Goal: Information Seeking & Learning: Learn about a topic

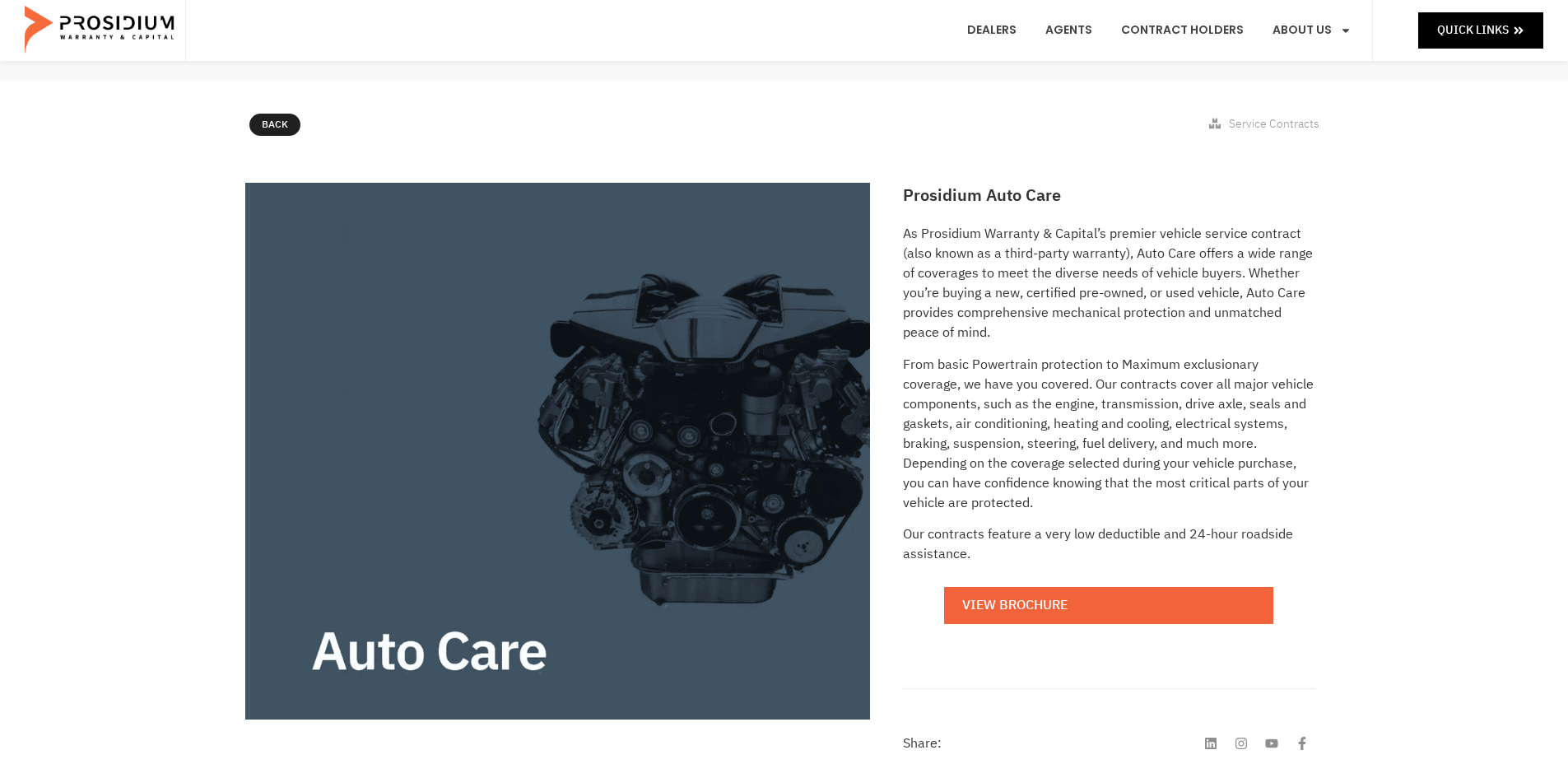
scroll to position [165, 0]
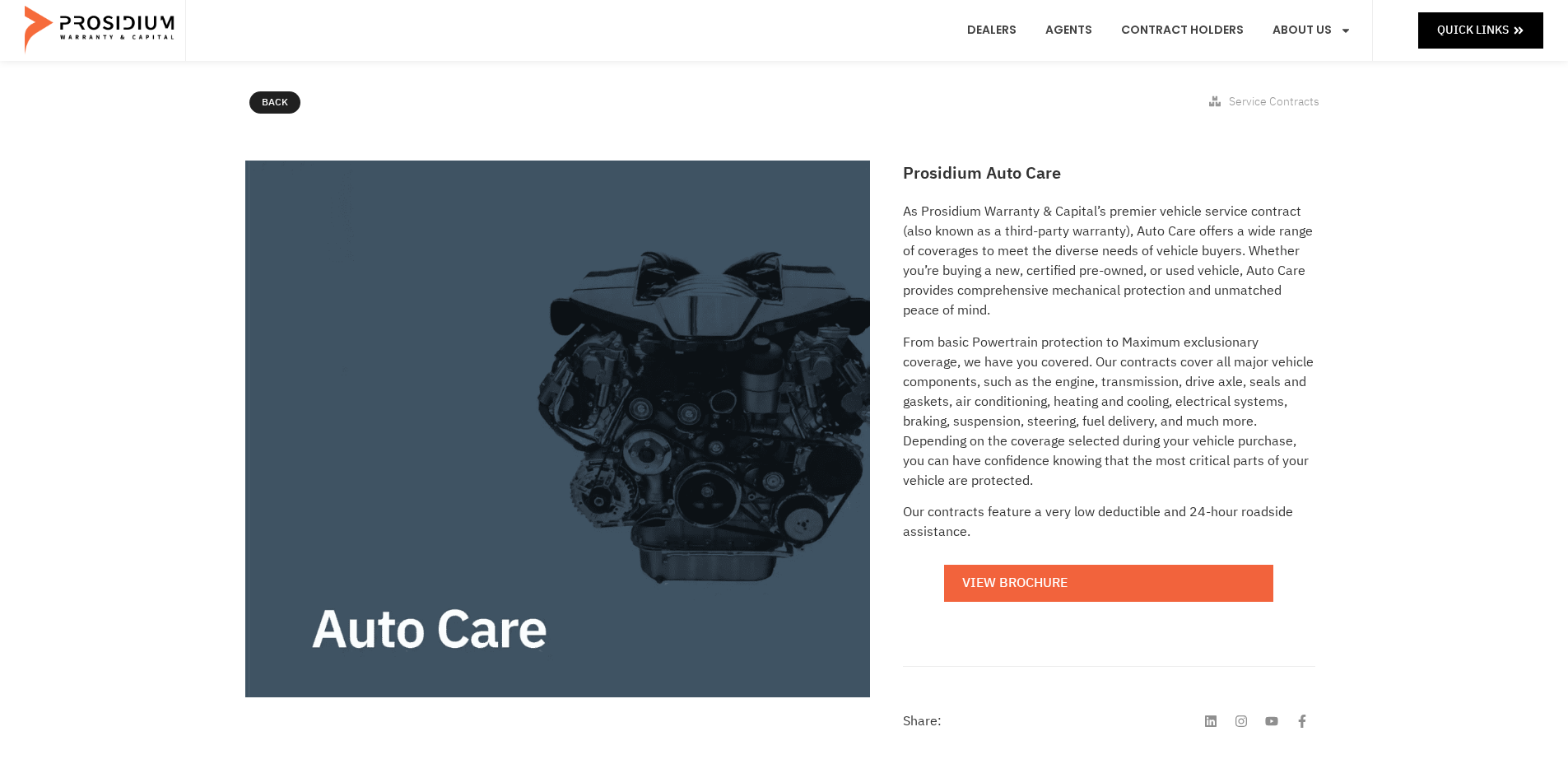
drag, startPoint x: 1490, startPoint y: 204, endPoint x: 1476, endPoint y: 209, distance: 14.9
click at [1488, 204] on div "Prosidium Auto Care As Prosidium Warranty & Capital’s premier vehicle service c…" at bounding box center [784, 480] width 1568 height 657
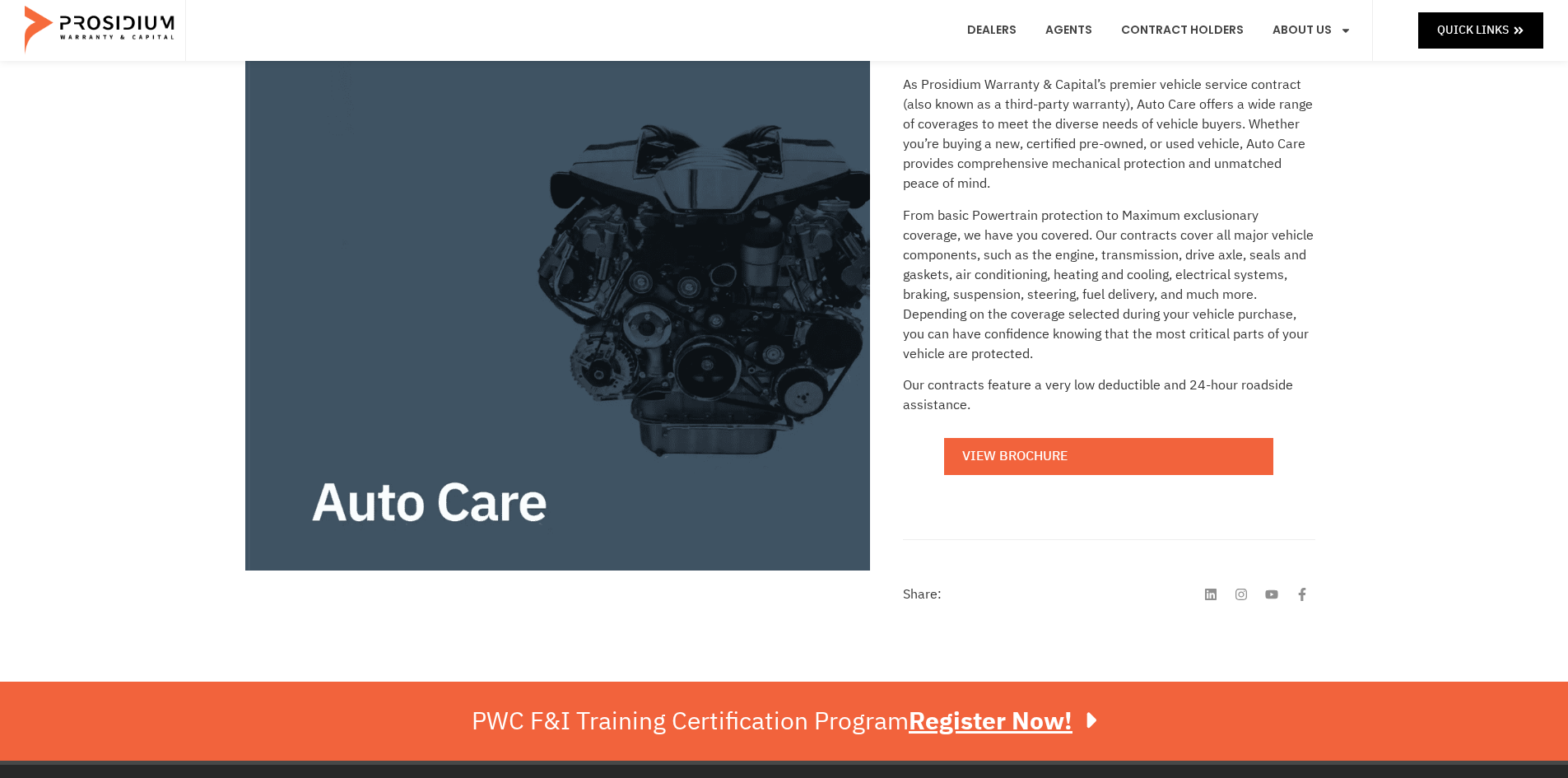
scroll to position [0, 0]
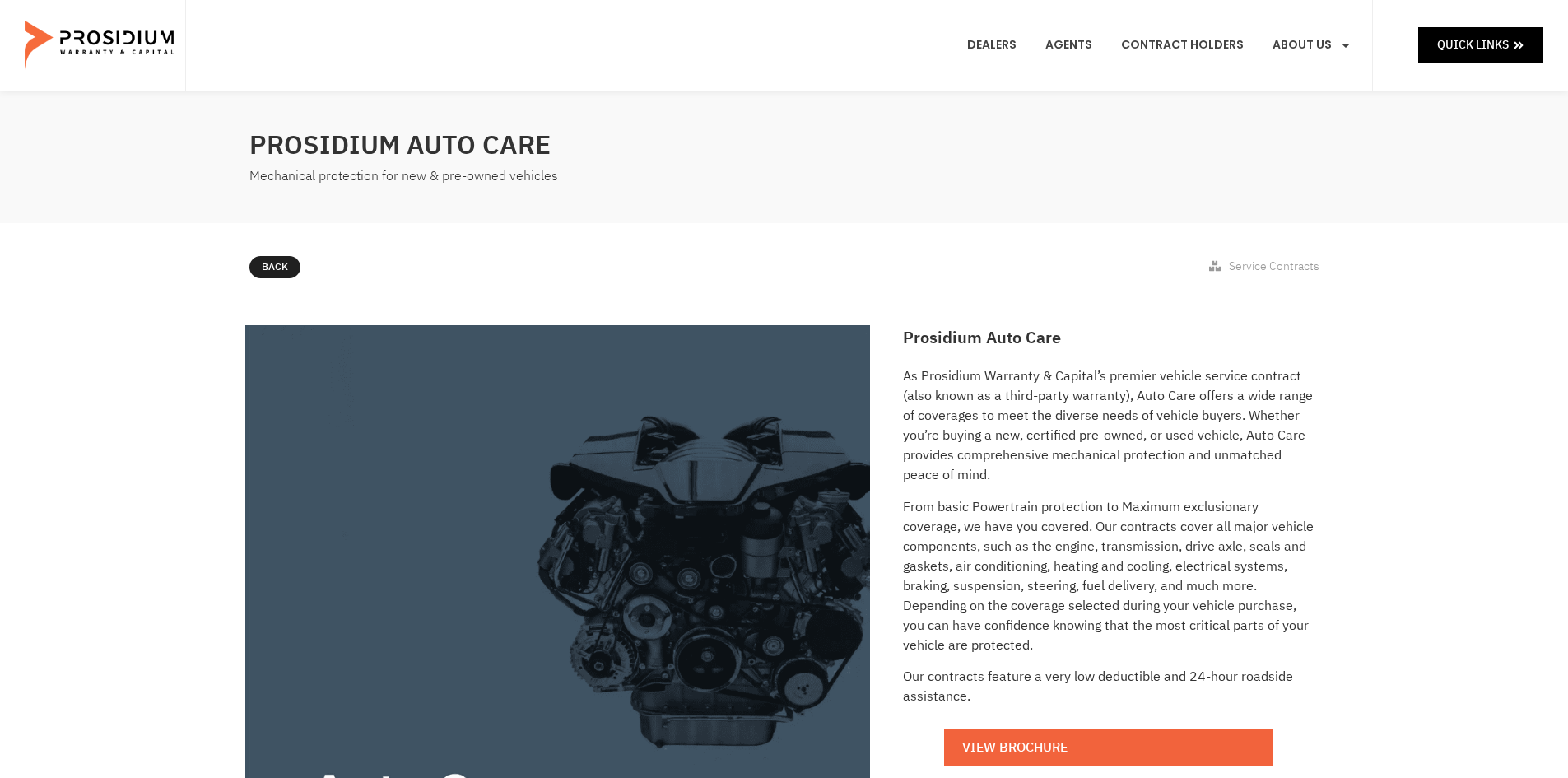
click at [1415, 266] on div "Back Service Contracts" at bounding box center [784, 270] width 1568 height 95
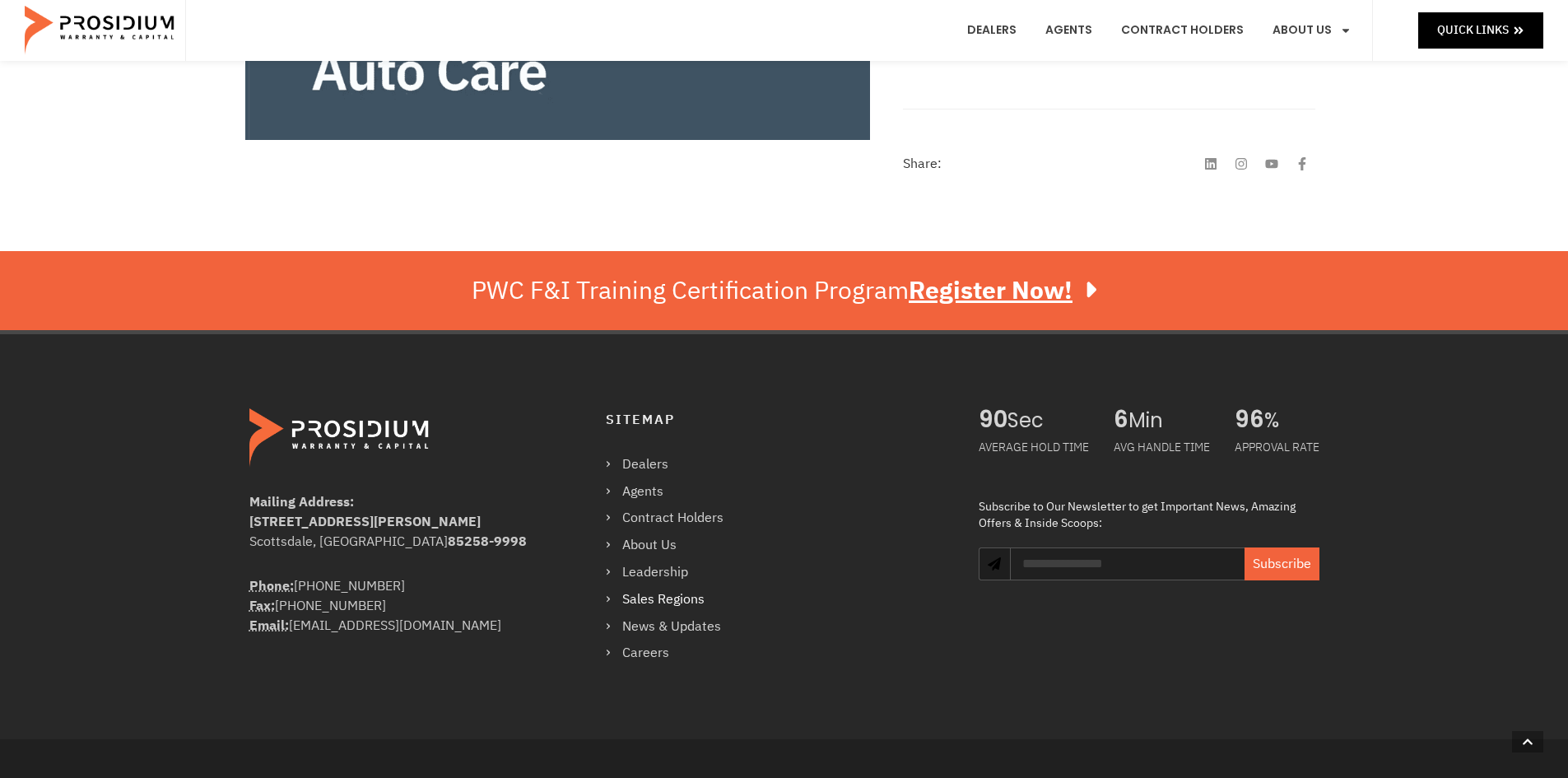
scroll to position [735, 0]
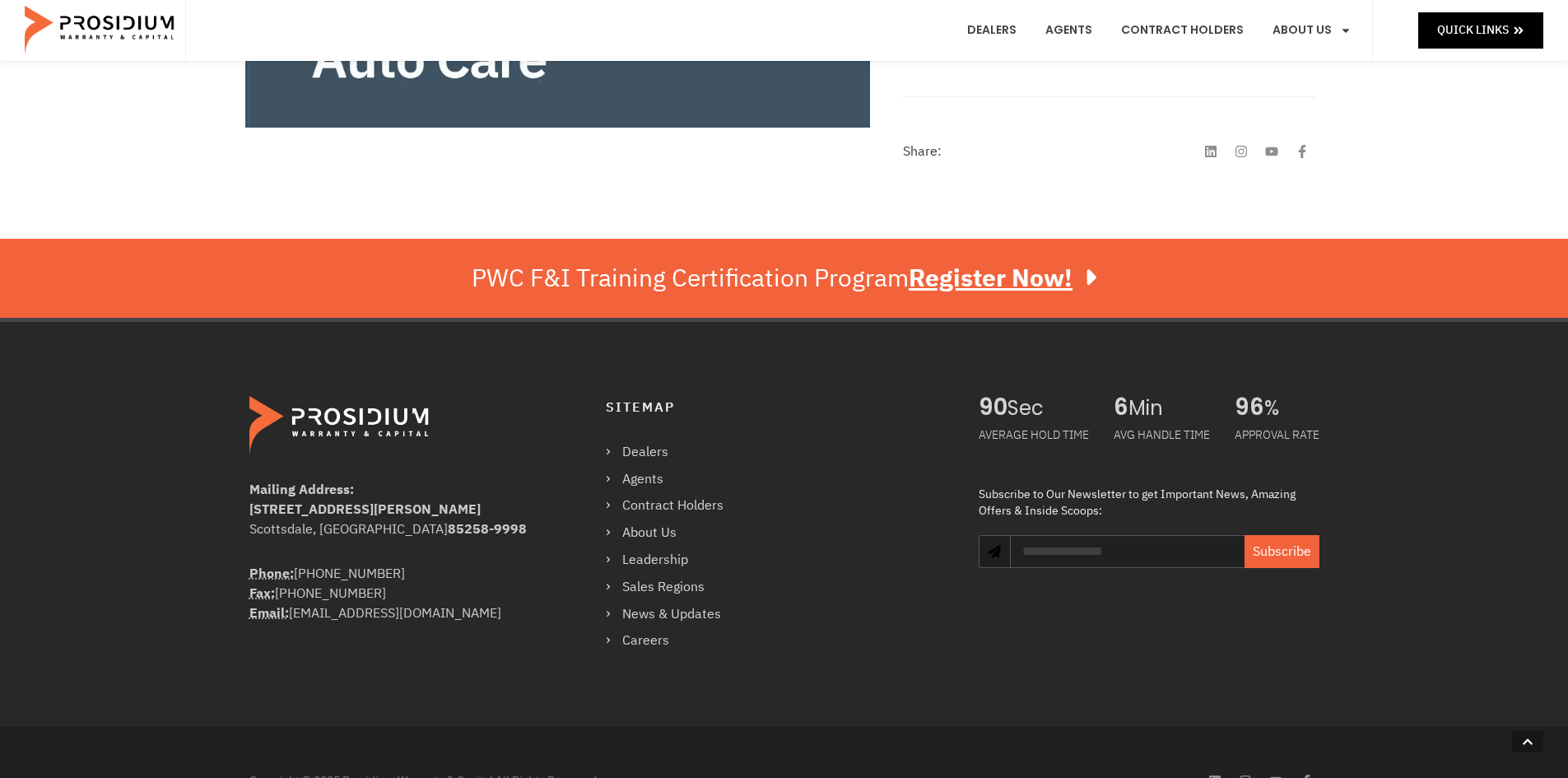
click at [1436, 543] on div "Mailing Address: [STREET_ADDRESS][PERSON_NAME] Phone: [PHONE_NUMBER] Fax: [PHON…" at bounding box center [784, 523] width 1568 height 409
click at [1440, 679] on div "Mailing Address: [STREET_ADDRESS][PERSON_NAME] Phone: [PHONE_NUMBER] Fax: [PHON…" at bounding box center [784, 523] width 1568 height 409
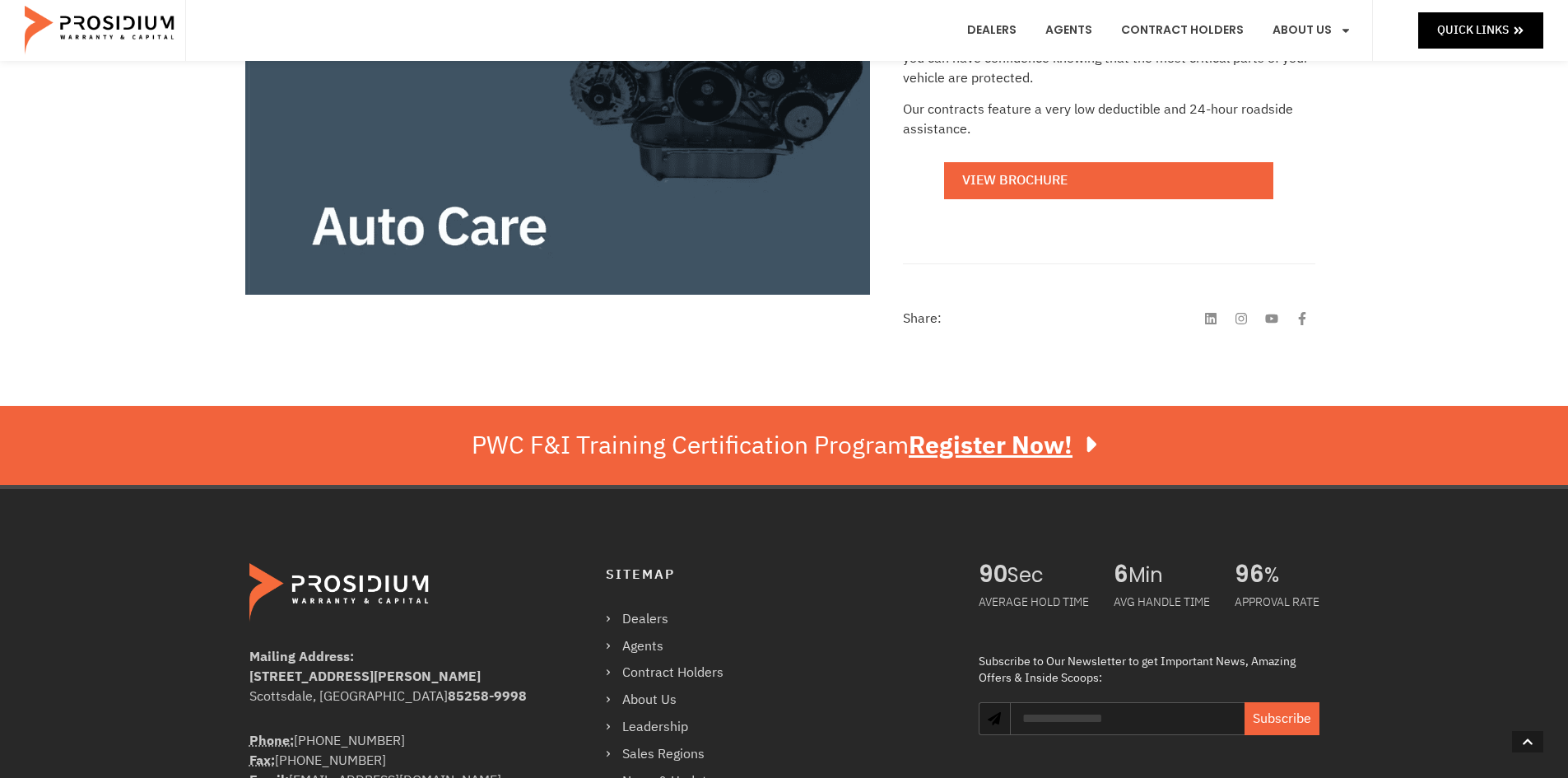
scroll to position [405, 0]
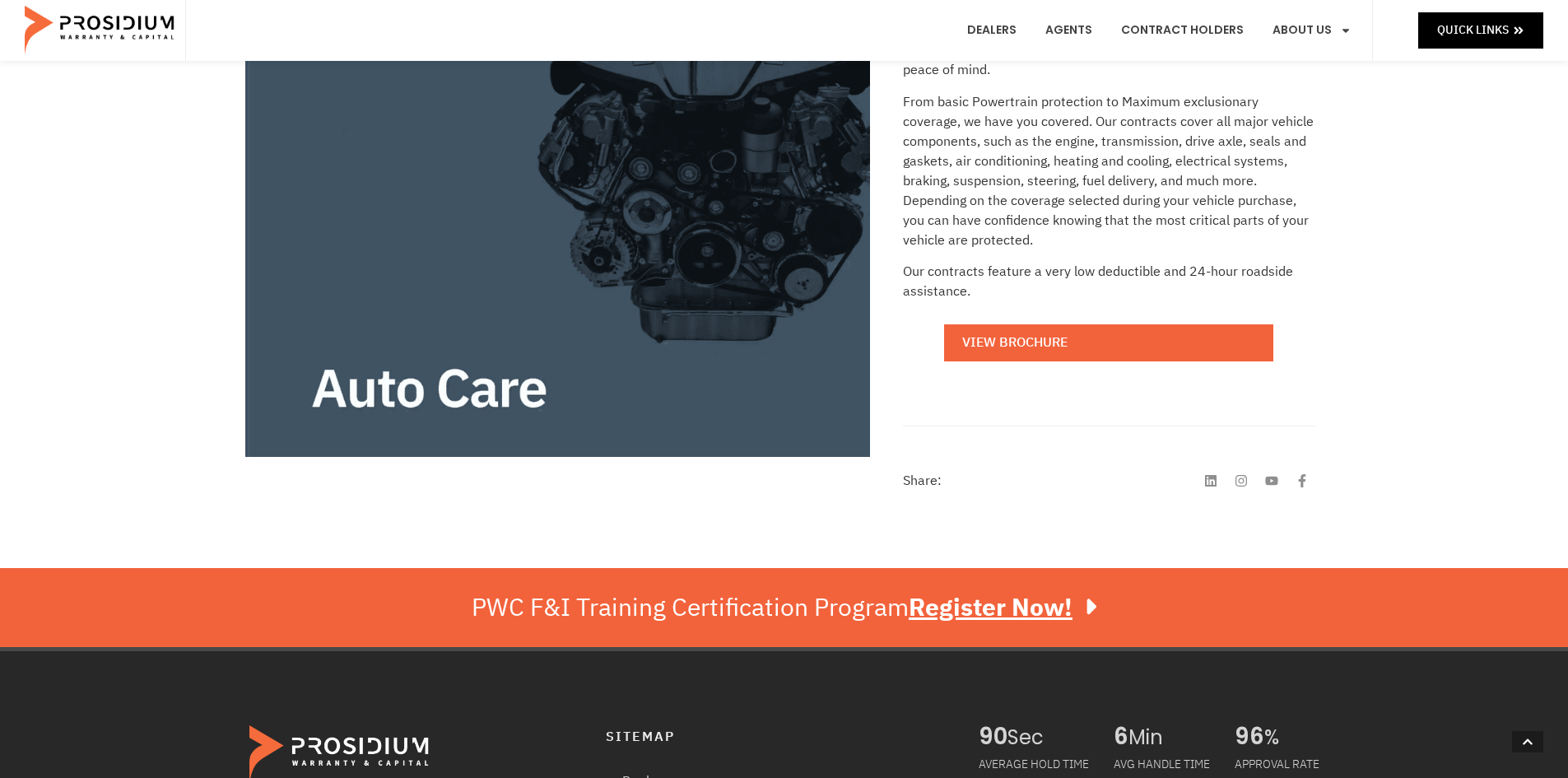
click at [1483, 457] on div "Prosidium Auto Care As Prosidium Warranty & Capital’s premier vehicle service c…" at bounding box center [784, 240] width 1568 height 657
drag, startPoint x: 1510, startPoint y: 414, endPoint x: 1500, endPoint y: 418, distance: 10.8
click at [1505, 414] on div "Prosidium Auto Care As Prosidium Warranty & Capital’s premier vehicle service c…" at bounding box center [784, 240] width 1568 height 657
drag, startPoint x: 1438, startPoint y: 424, endPoint x: 1496, endPoint y: 438, distance: 59.7
click at [1439, 424] on div "Prosidium Auto Care As Prosidium Warranty & Capital’s premier vehicle service c…" at bounding box center [784, 240] width 1568 height 657
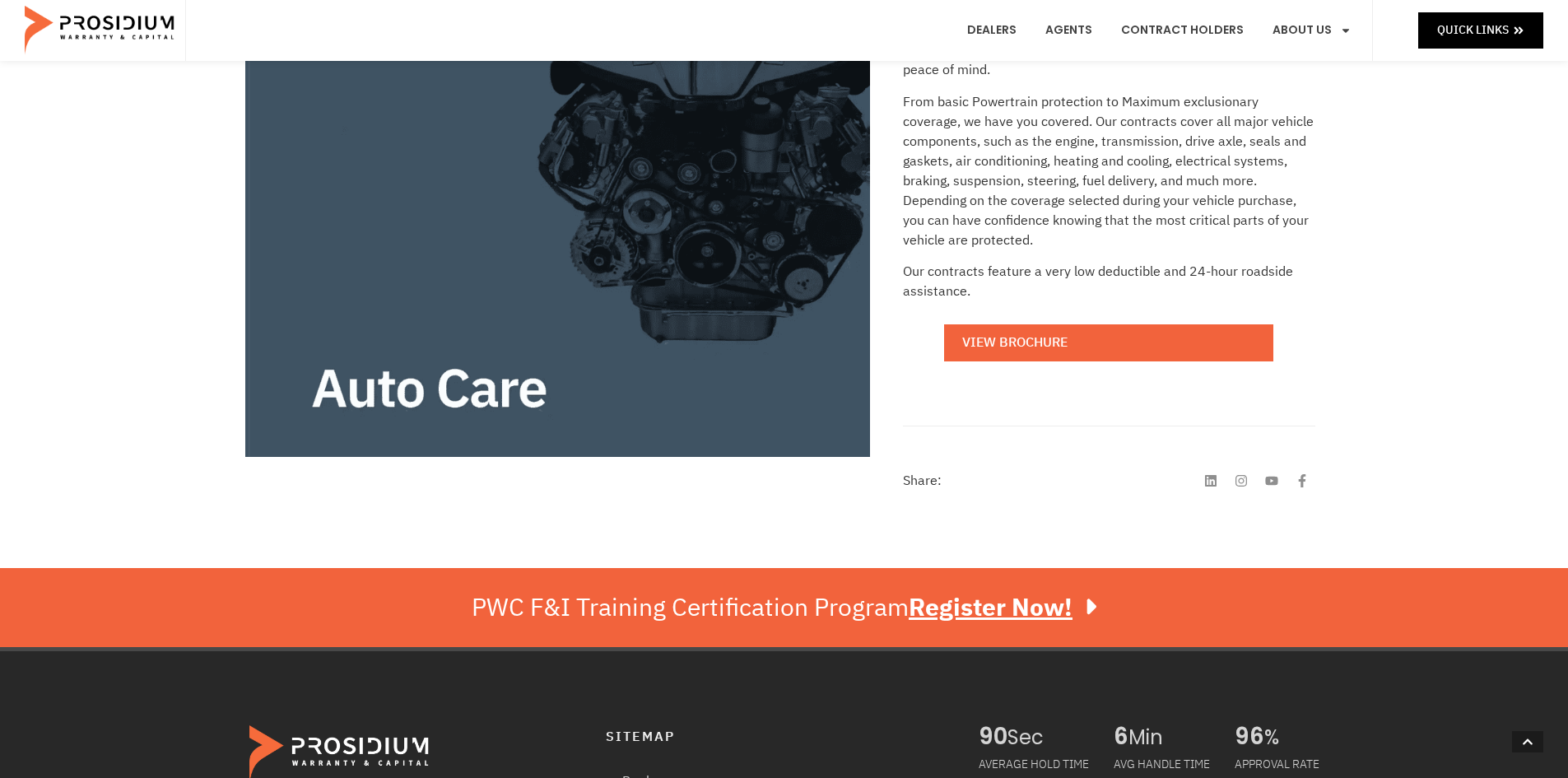
click at [1520, 441] on div "Prosidium Auto Care As Prosidium Warranty & Capital’s premier vehicle service c…" at bounding box center [784, 240] width 1568 height 657
click at [1440, 394] on div "Prosidium Auto Care As Prosidium Warranty & Capital’s premier vehicle service c…" at bounding box center [784, 240] width 1568 height 657
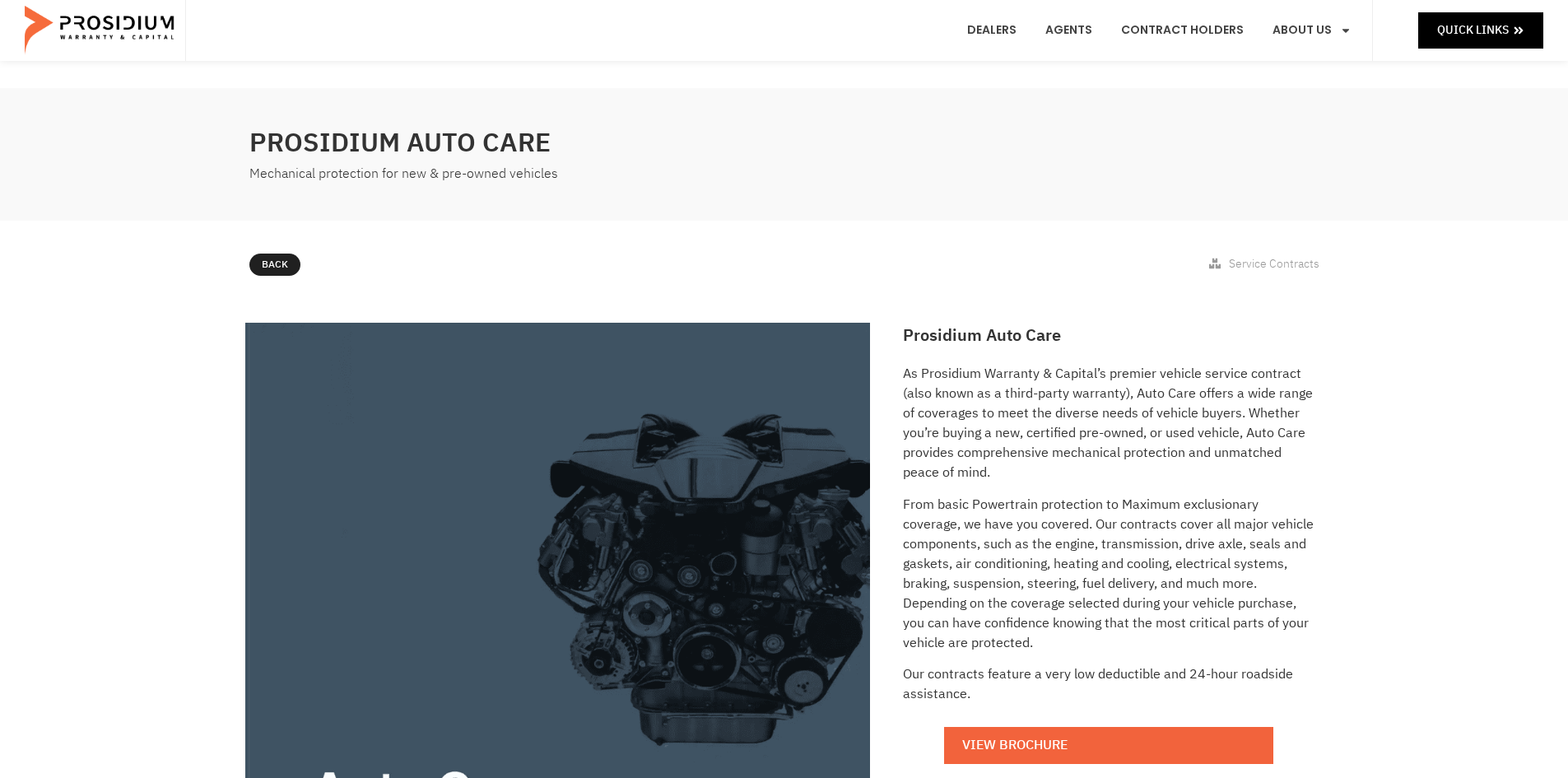
scroll to position [0, 0]
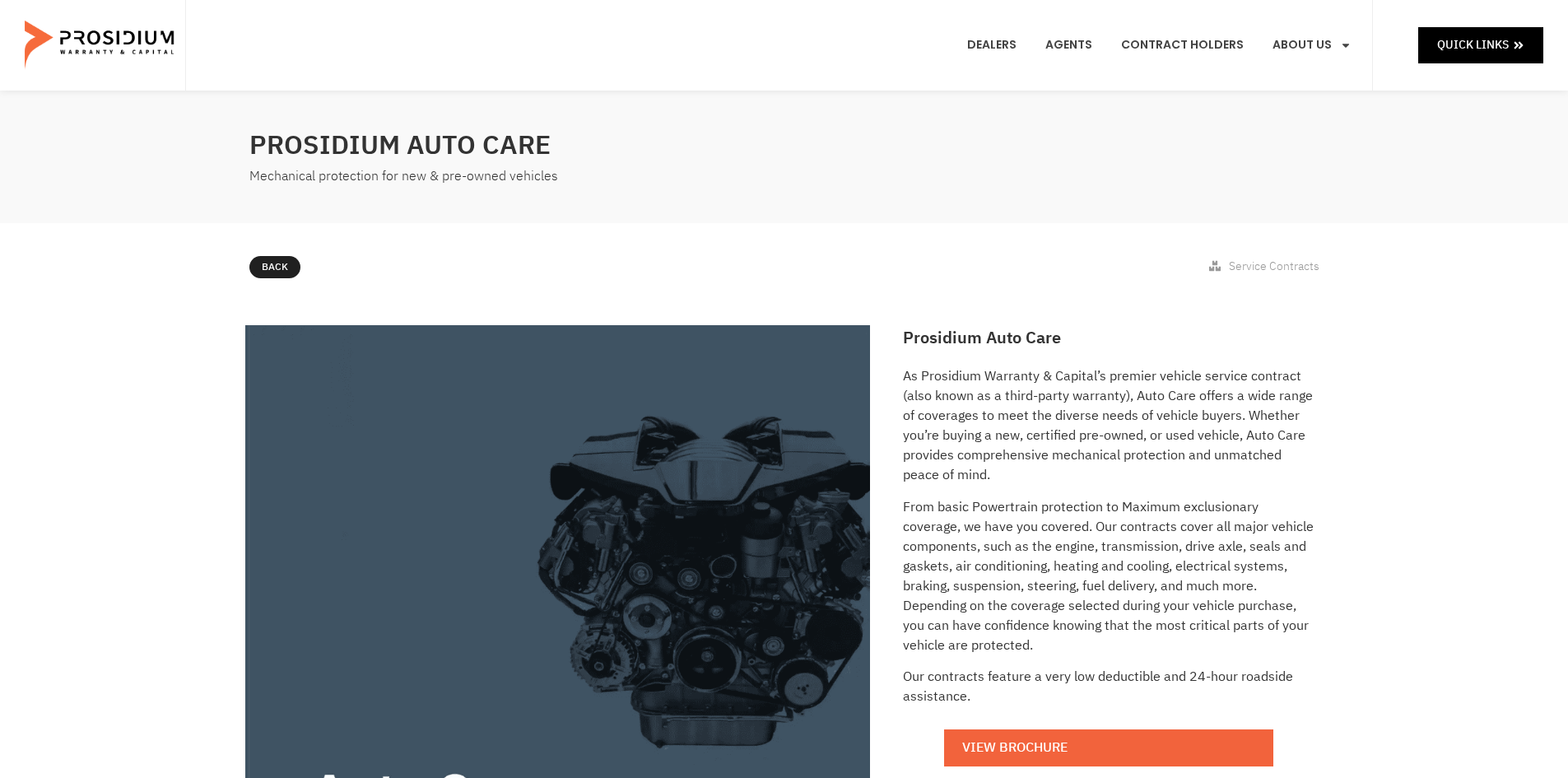
click at [1437, 340] on div "Prosidium Auto Care As Prosidium Warranty & Capital’s premier vehicle service c…" at bounding box center [784, 645] width 1568 height 657
click at [1432, 372] on div "Prosidium Auto Care As Prosidium Warranty & Capital’s premier vehicle service c…" at bounding box center [784, 645] width 1568 height 657
click at [1420, 383] on div "Prosidium Auto Care As Prosidium Warranty & Capital’s premier vehicle service c…" at bounding box center [784, 645] width 1568 height 657
click at [1427, 387] on div "Prosidium Auto Care As Prosidium Warranty & Capital’s premier vehicle service c…" at bounding box center [784, 645] width 1568 height 657
click at [1466, 391] on div "Prosidium Auto Care As Prosidium Warranty & Capital’s premier vehicle service c…" at bounding box center [784, 645] width 1568 height 657
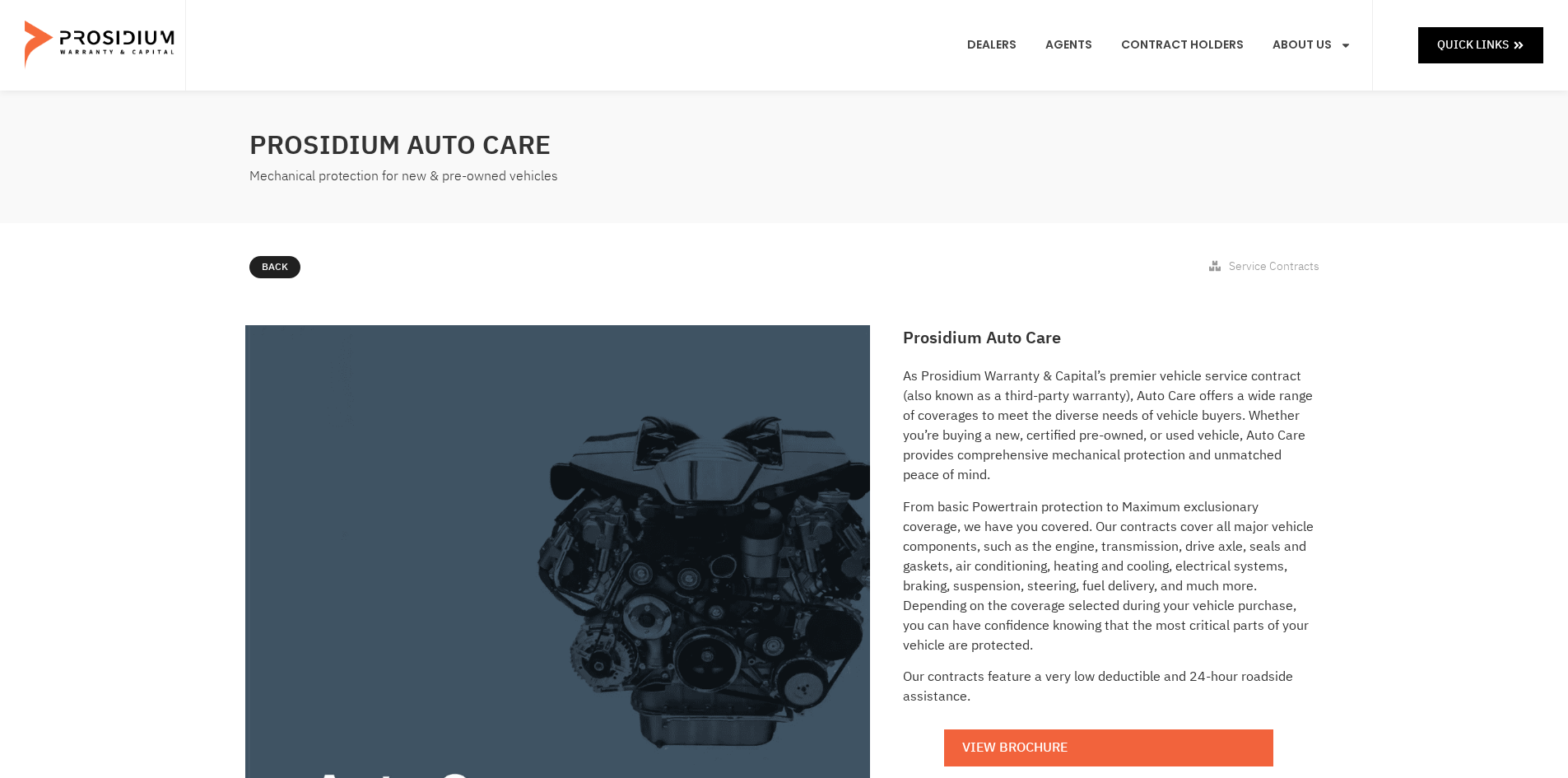
click at [1458, 414] on div "Prosidium Auto Care As Prosidium Warranty & Capital’s premier vehicle service c…" at bounding box center [784, 645] width 1568 height 657
